Goal: Book appointment/travel/reservation

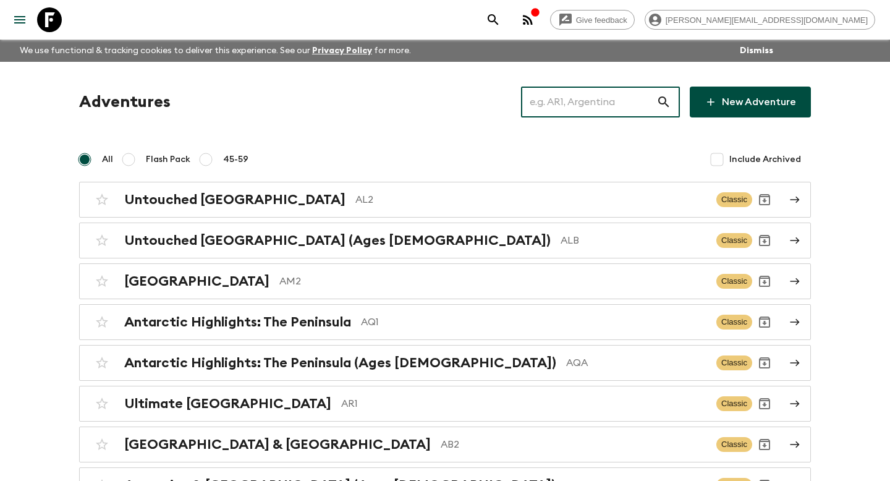
click at [601, 105] on input "text" at bounding box center [588, 102] width 135 height 35
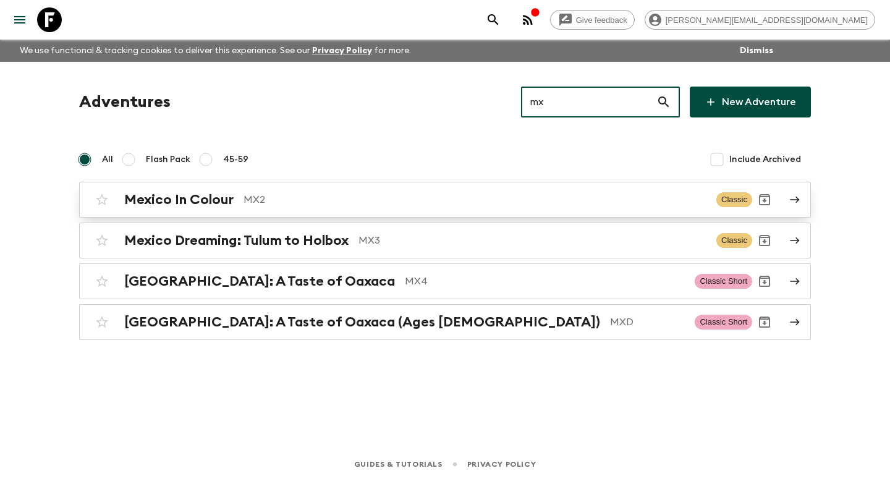
type input "mx"
click at [177, 208] on h2 "Mexico In Colour" at bounding box center [178, 200] width 109 height 16
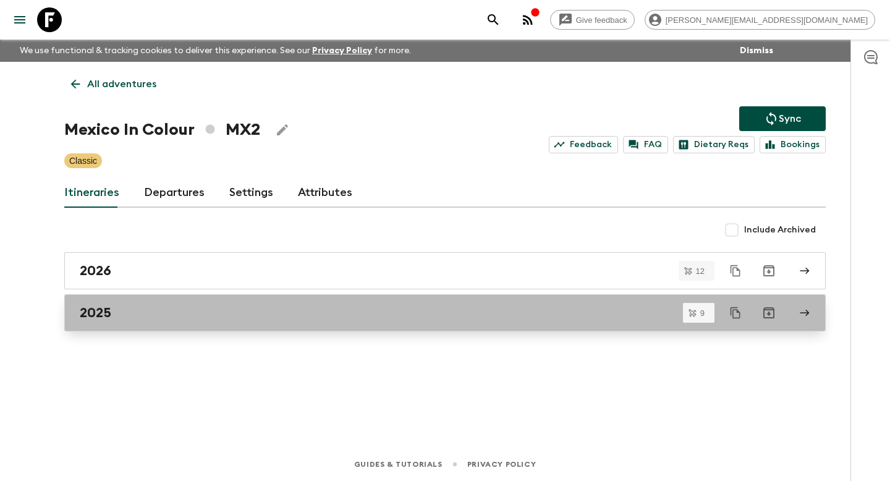
click at [137, 307] on div "2025" at bounding box center [433, 313] width 707 height 16
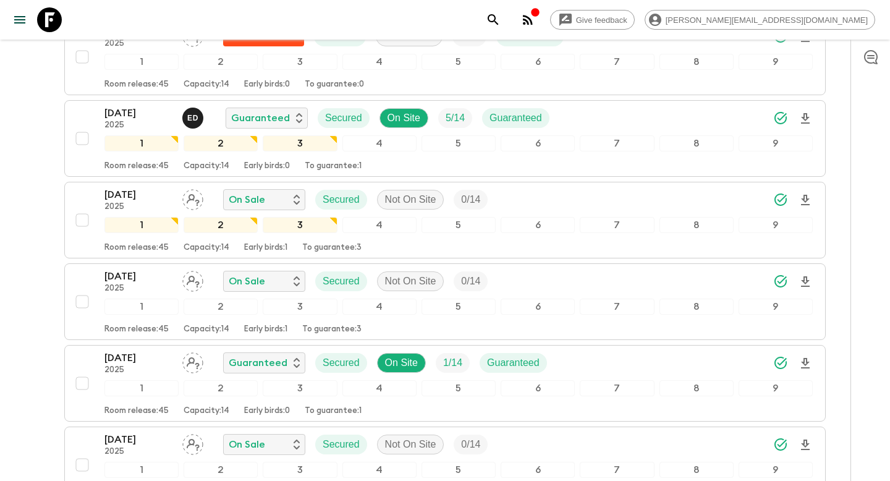
scroll to position [383, 0]
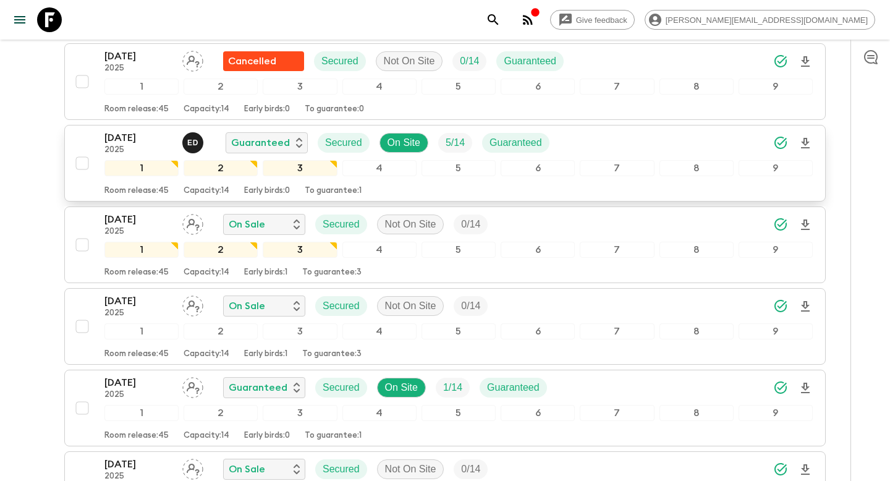
click at [99, 148] on div "[DATE] 2025 E D Guaranteed Secured On Site 5 / 14 Guaranteed 1 2 3 4 5 6 7 8 9 …" at bounding box center [441, 163] width 743 height 66
